Goal: Transaction & Acquisition: Download file/media

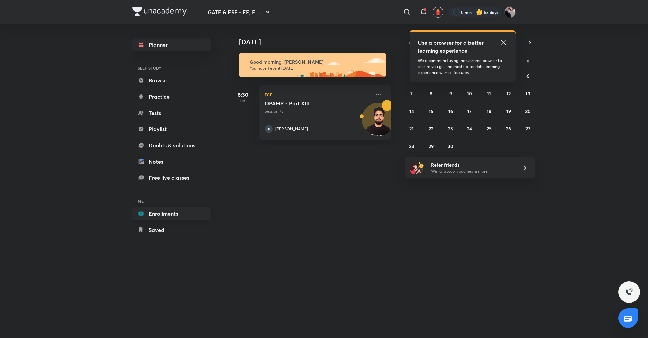
click at [159, 212] on link "Enrollments" at bounding box center [171, 214] width 78 height 14
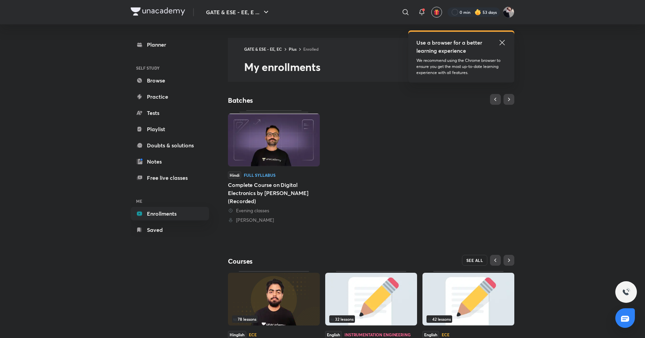
click at [475, 259] on span "SEE ALL" at bounding box center [474, 260] width 17 height 5
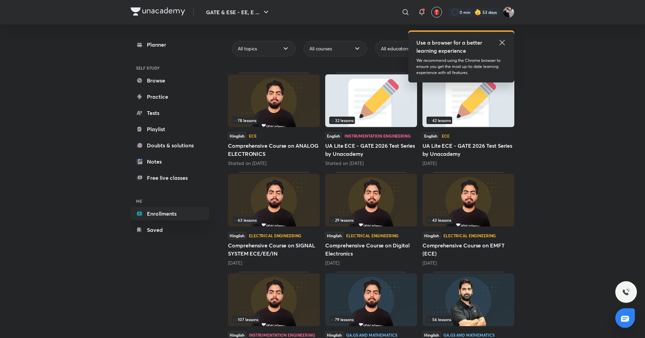
scroll to position [57, 0]
click at [504, 41] on icon at bounding box center [501, 42] width 5 height 5
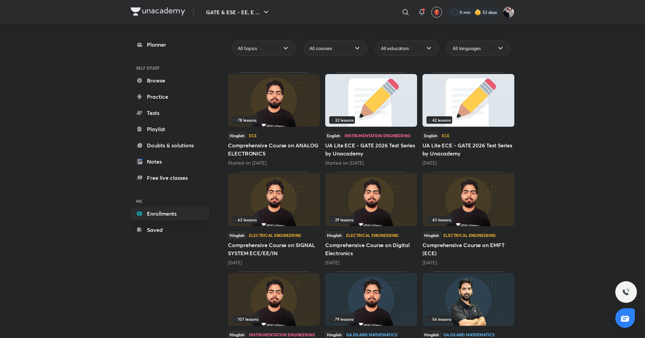
click at [293, 239] on div "Hinglish Electrical Engineering Comprehensive Course on SIGNAL SYSTEM ECE/EE/[D…" at bounding box center [274, 248] width 92 height 34
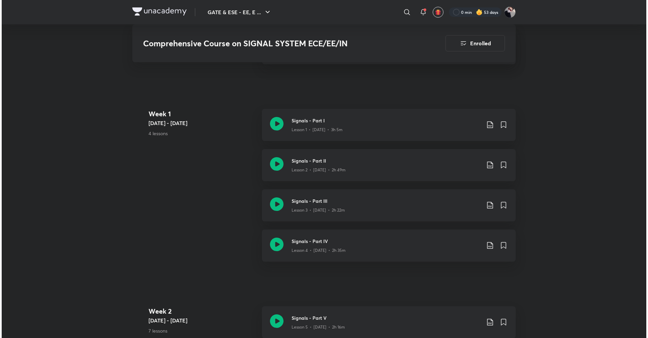
scroll to position [356, 0]
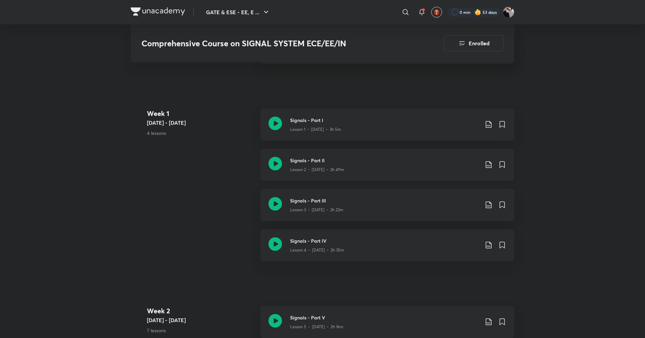
click at [488, 165] on icon at bounding box center [489, 164] width 6 height 7
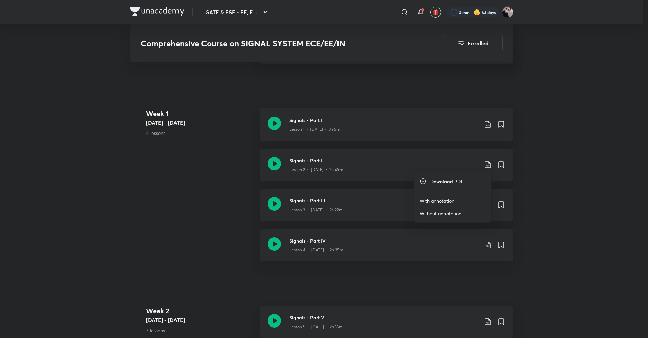
click at [450, 195] on li "With annotation" at bounding box center [452, 200] width 77 height 12
click at [447, 201] on p "With annotation" at bounding box center [437, 200] width 35 height 7
